Goal: Navigation & Orientation: Find specific page/section

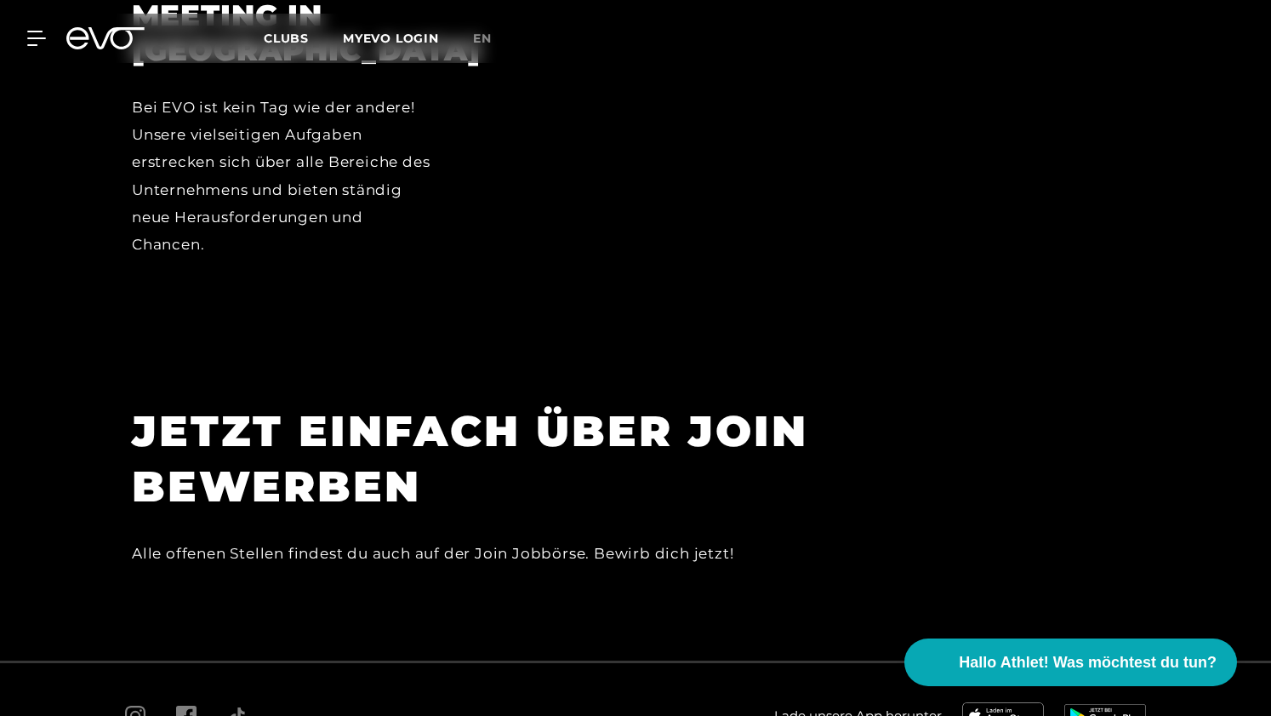
scroll to position [4933, 0]
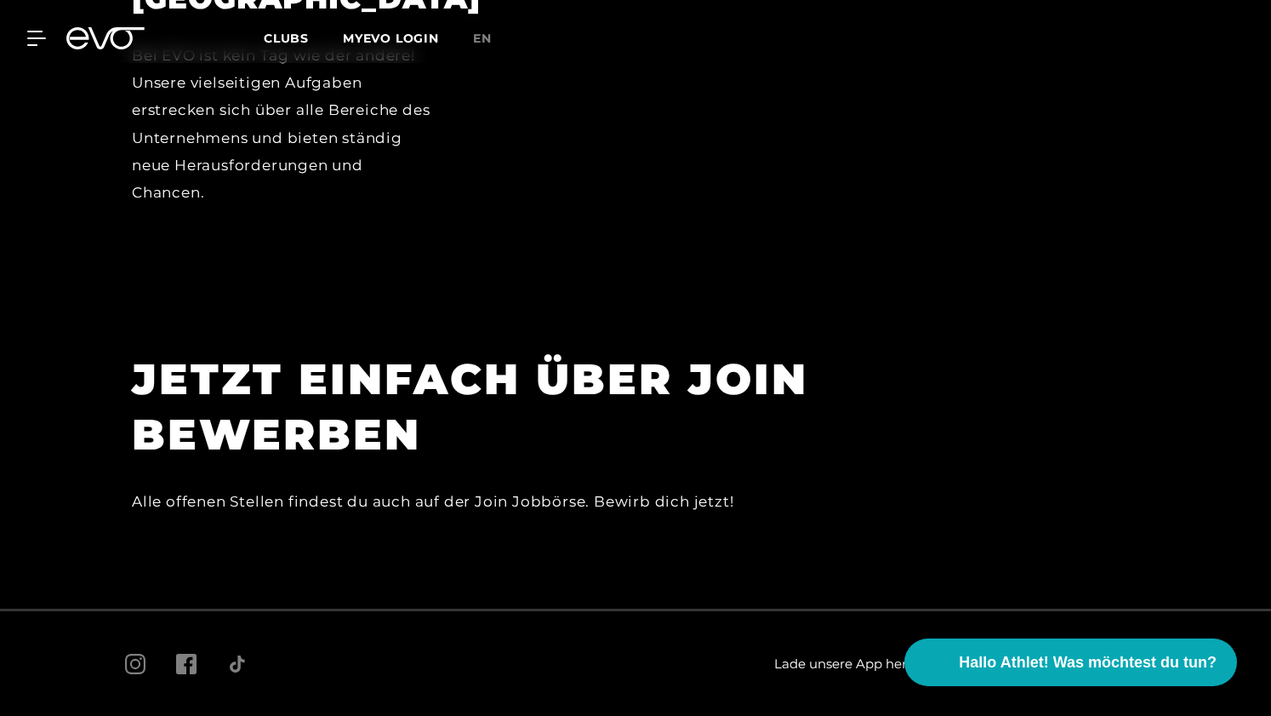
click at [354, 292] on section "JETZT EINFACH ÜBER JOIN BEWERBEN Alle offenen Stellen findest du auch auf der J…" at bounding box center [635, 450] width 1271 height 317
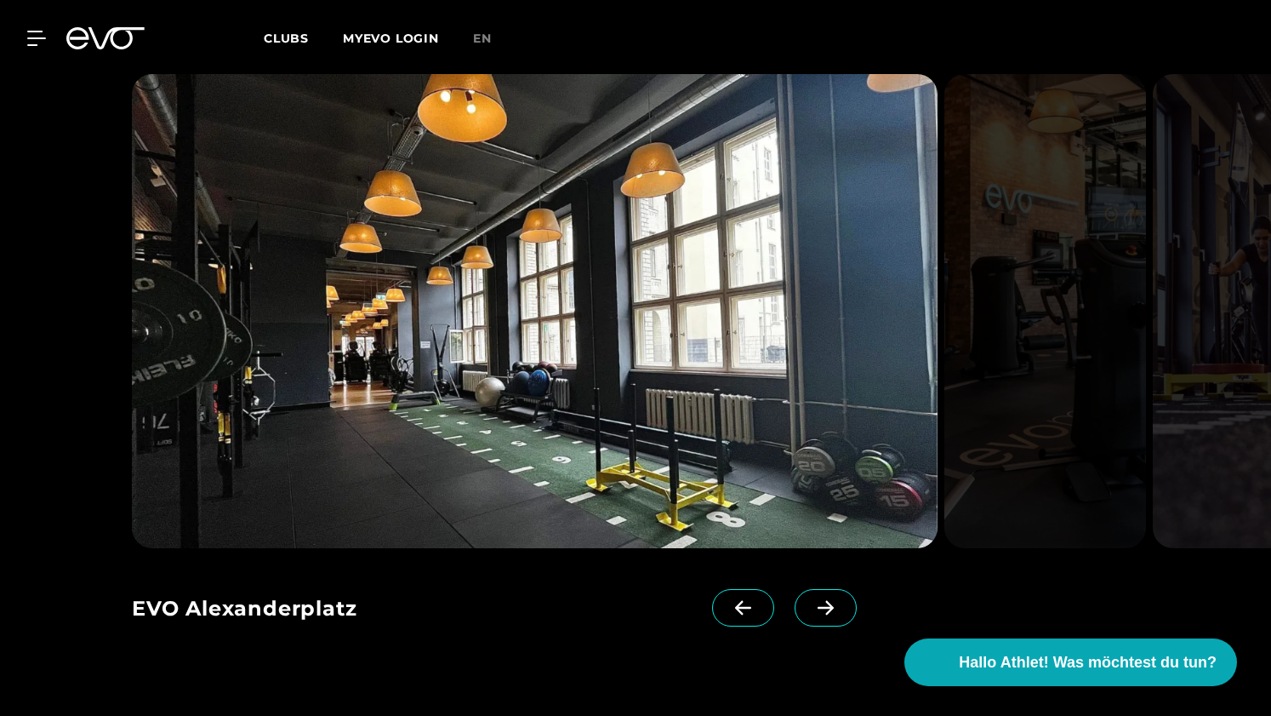
scroll to position [1483, 0]
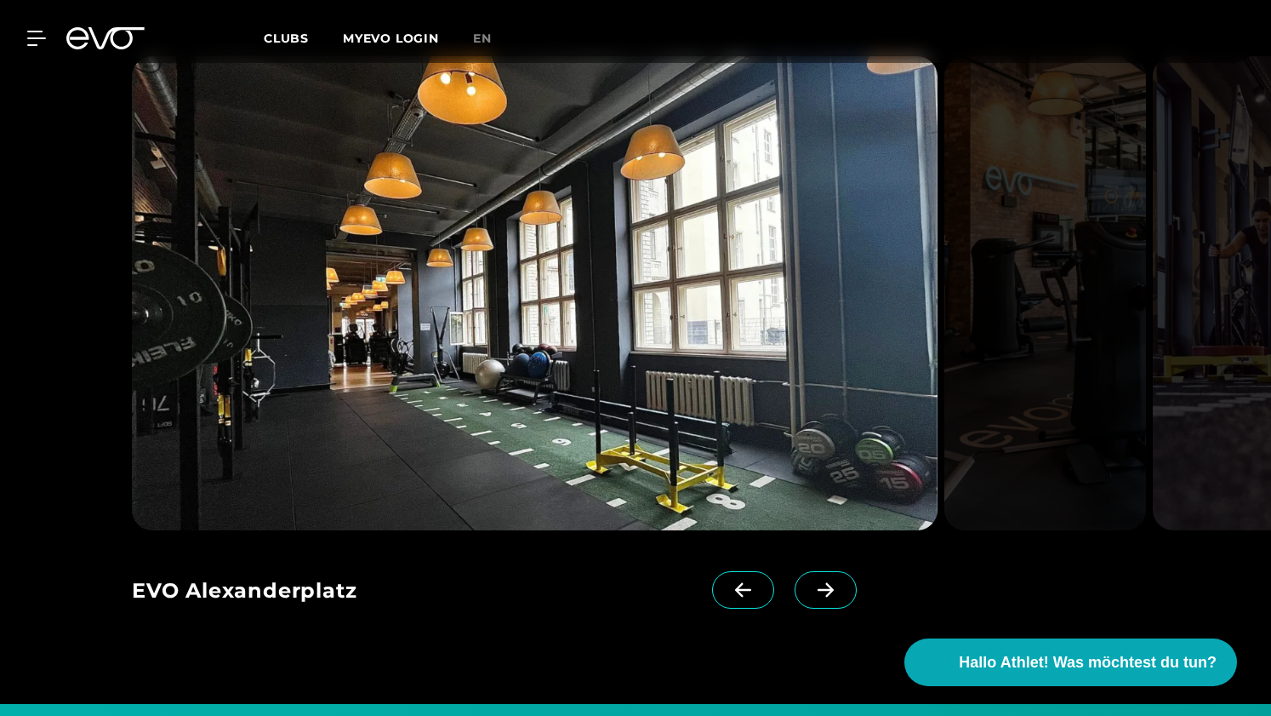
click at [802, 579] on span at bounding box center [826, 589] width 62 height 37
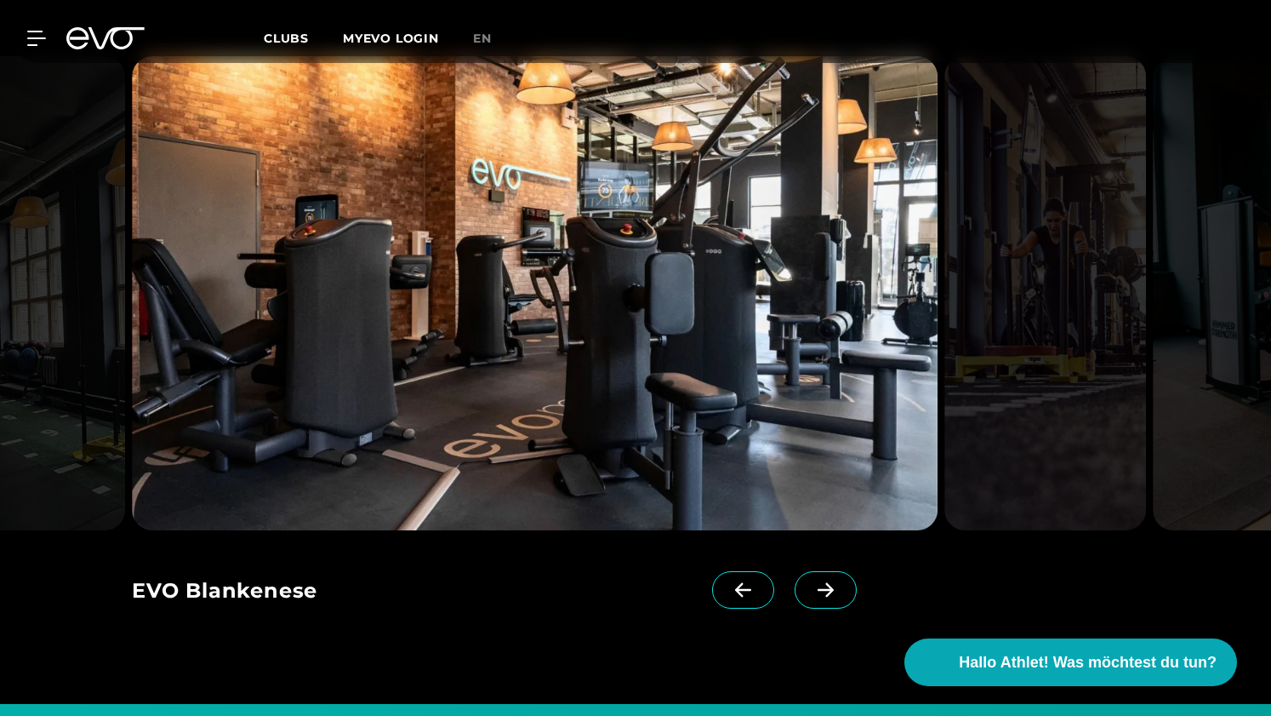
click at [802, 579] on span at bounding box center [826, 589] width 62 height 37
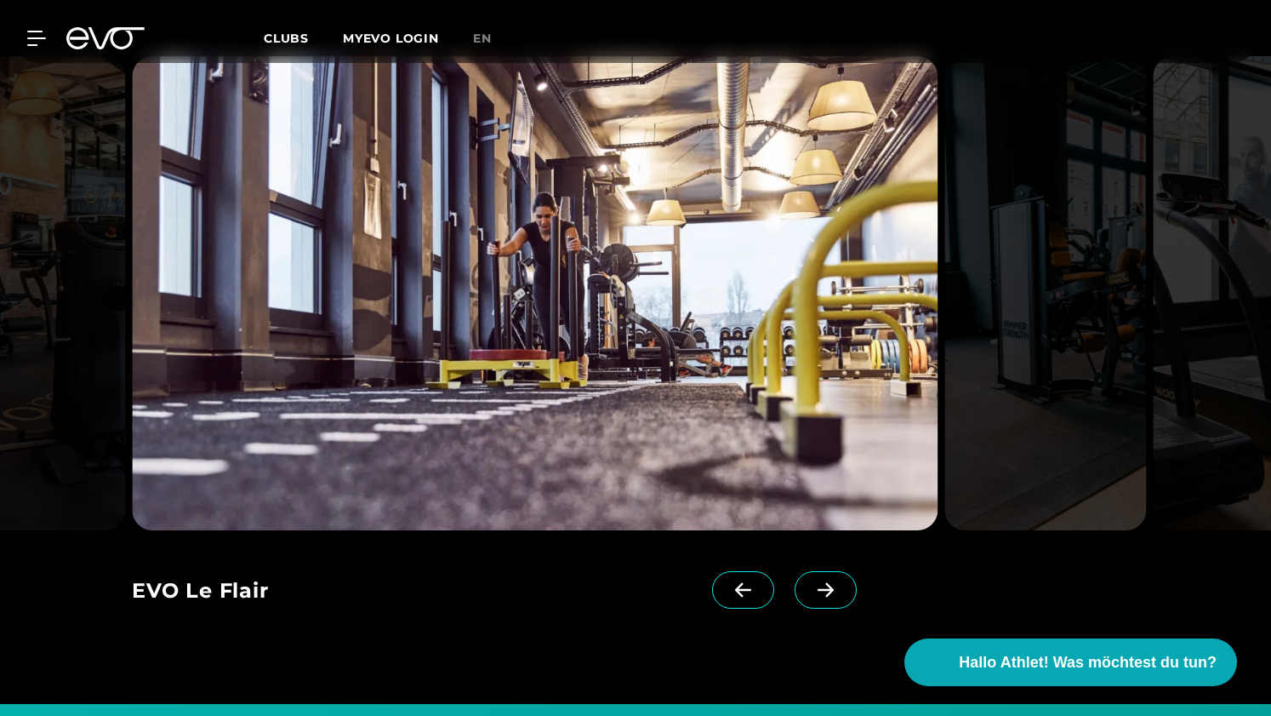
click at [802, 579] on span at bounding box center [826, 589] width 62 height 37
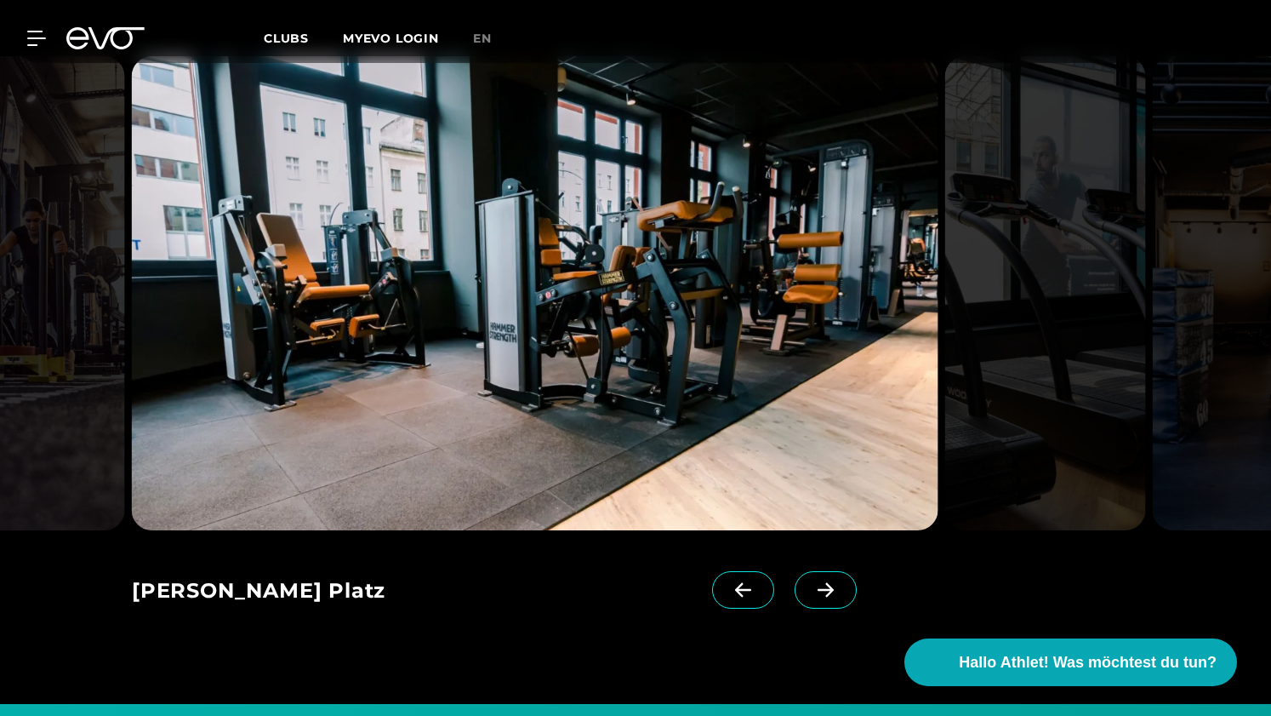
click at [802, 579] on span at bounding box center [826, 589] width 62 height 37
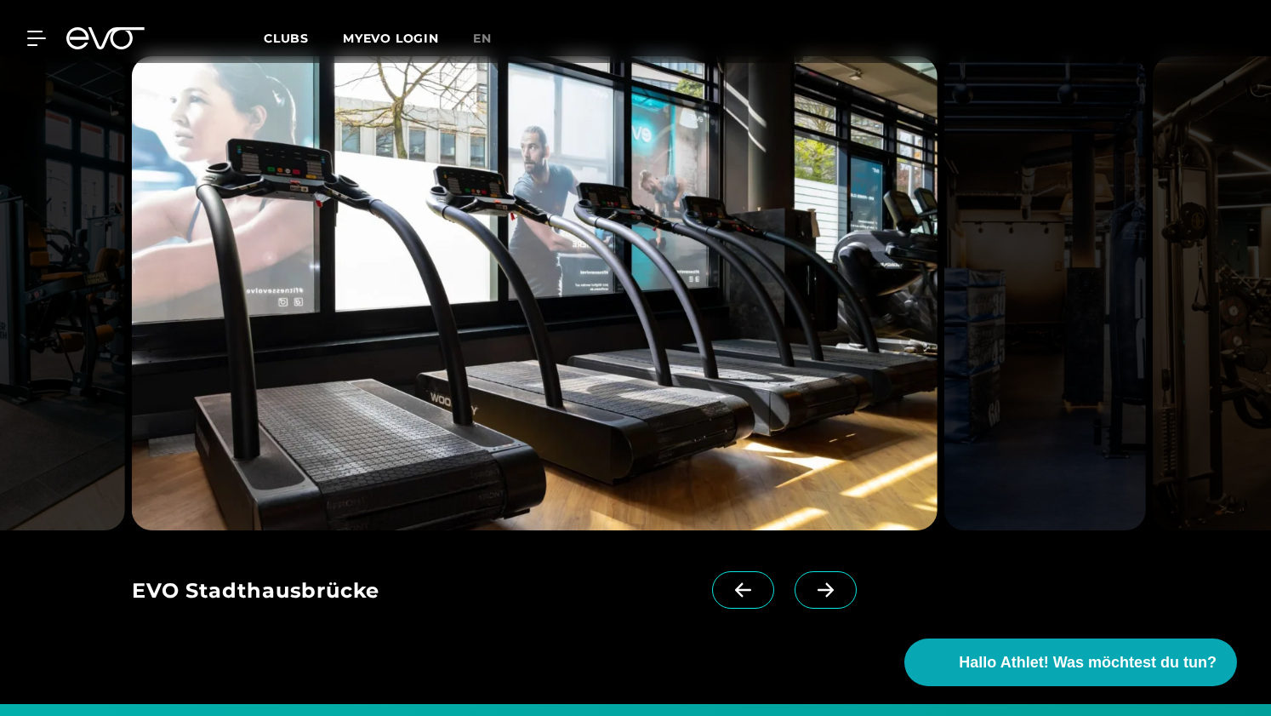
click at [802, 579] on span at bounding box center [826, 589] width 62 height 37
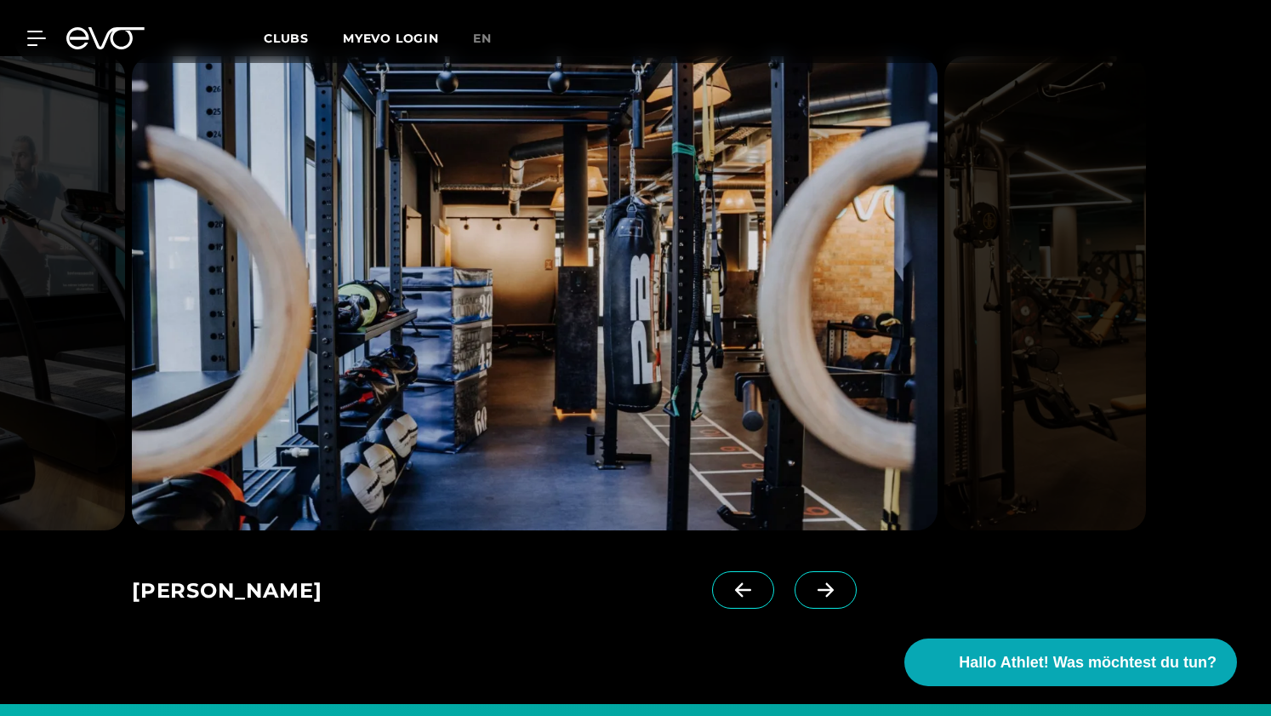
click at [802, 579] on span at bounding box center [826, 589] width 62 height 37
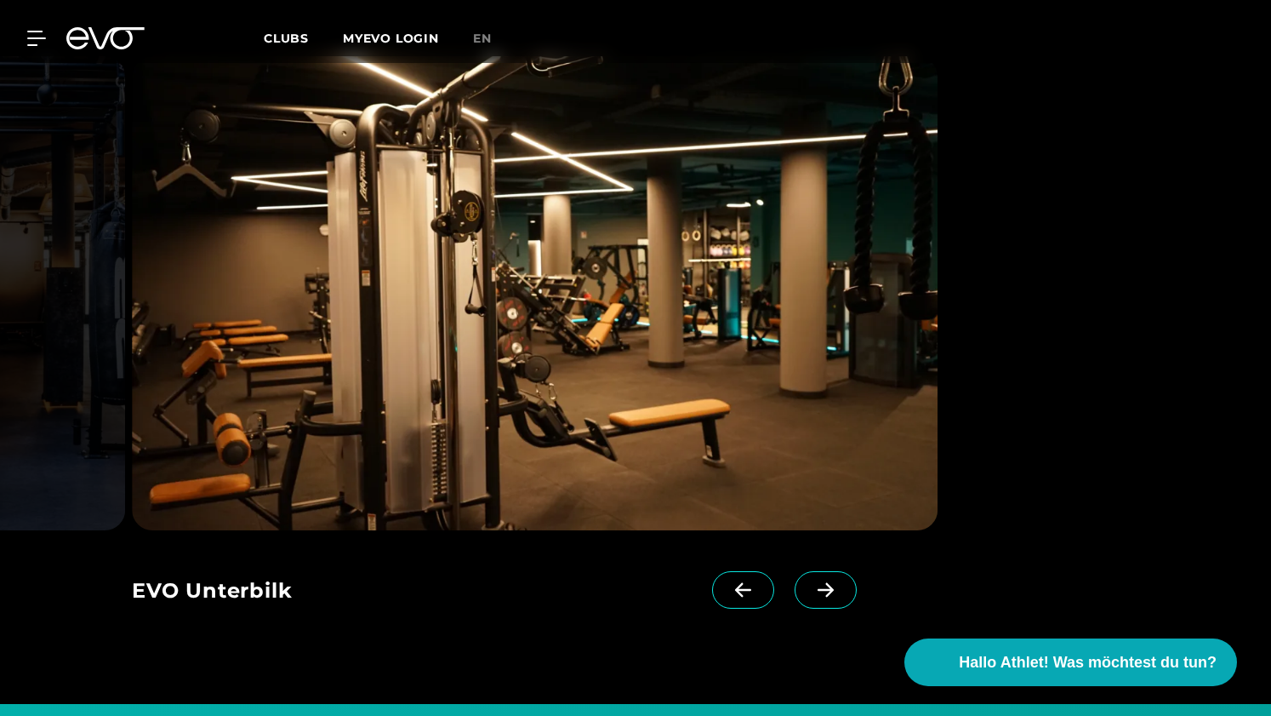
click at [802, 579] on span at bounding box center [826, 589] width 62 height 37
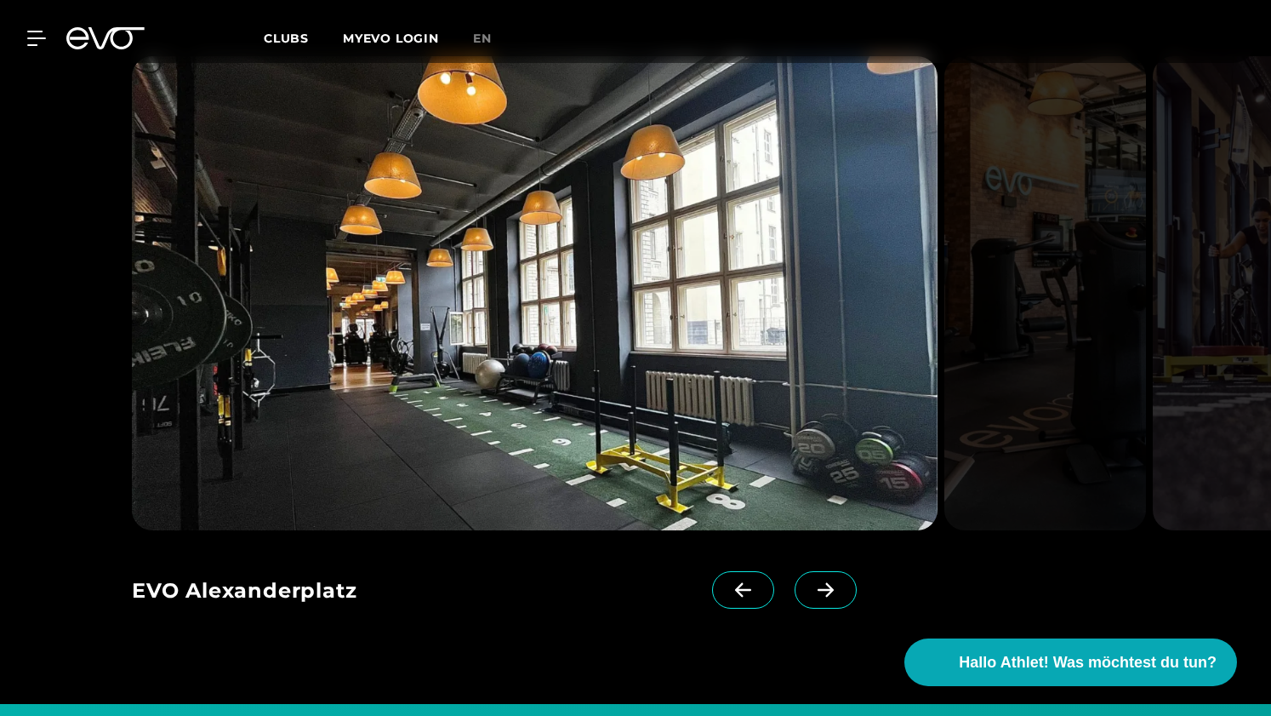
click at [712, 585] on span at bounding box center [743, 589] width 62 height 37
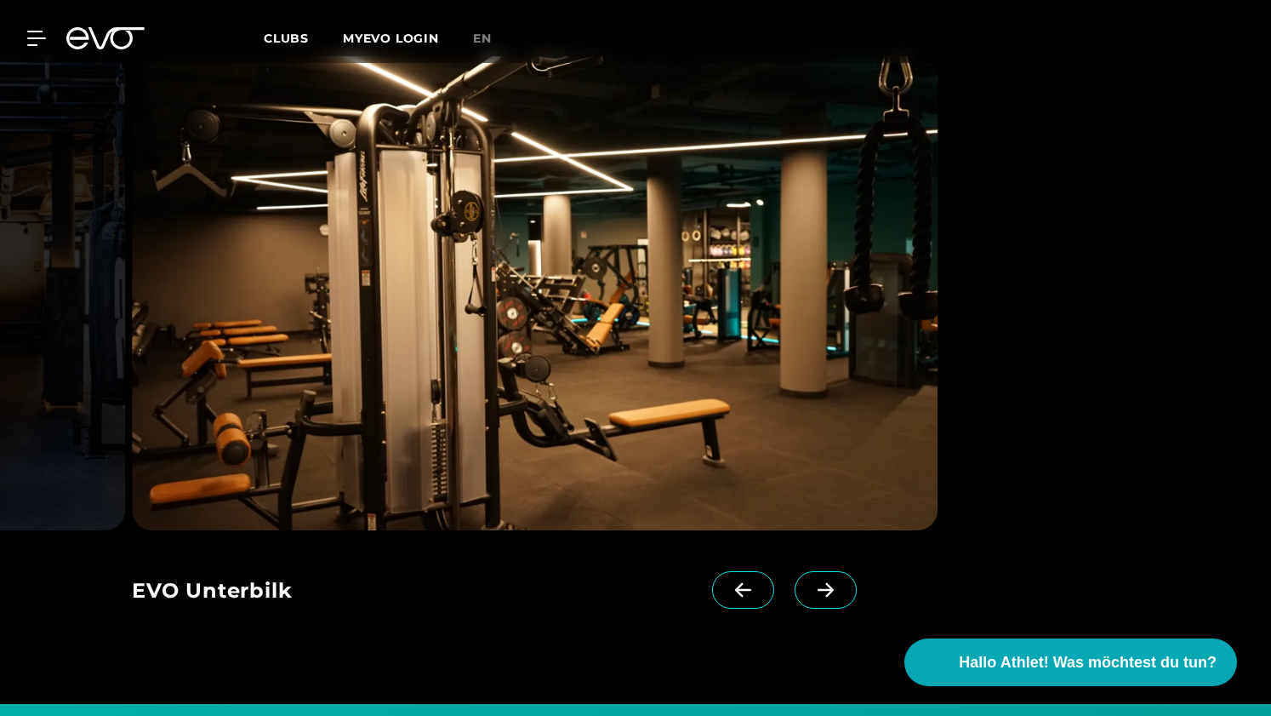
click at [727, 429] on img at bounding box center [535, 293] width 806 height 474
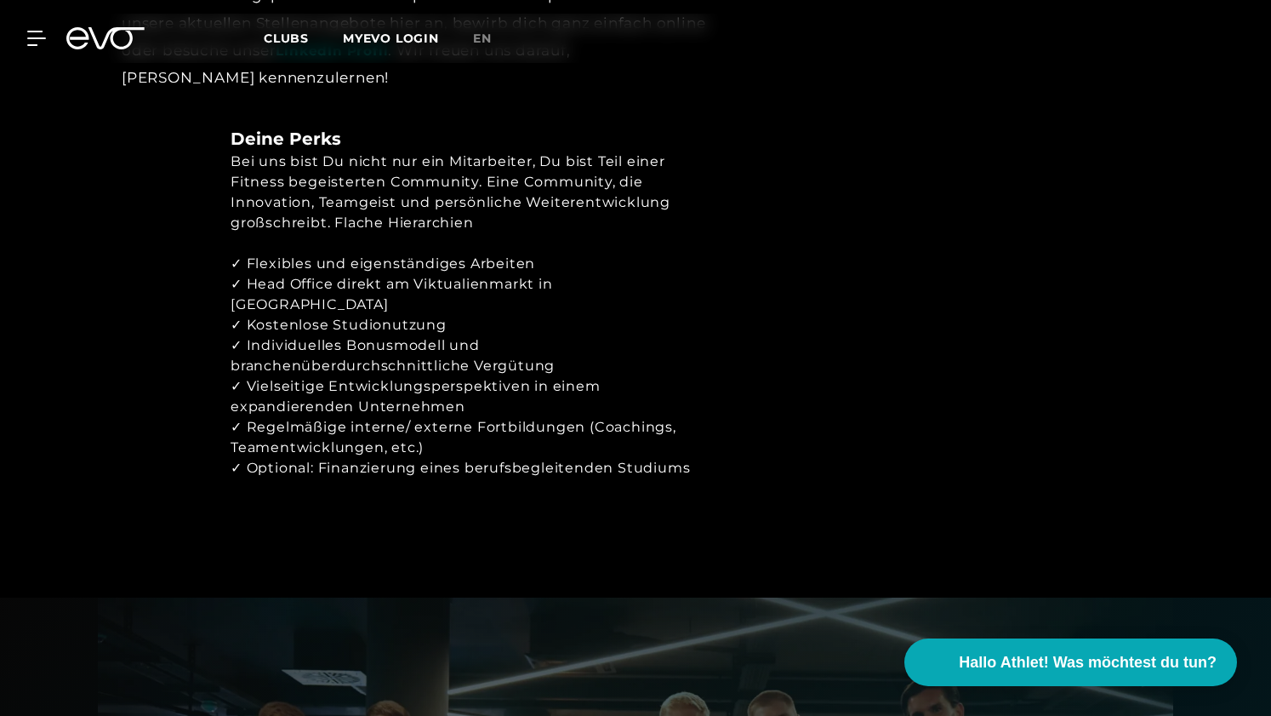
scroll to position [2812, 0]
